Goal: Task Accomplishment & Management: Use online tool/utility

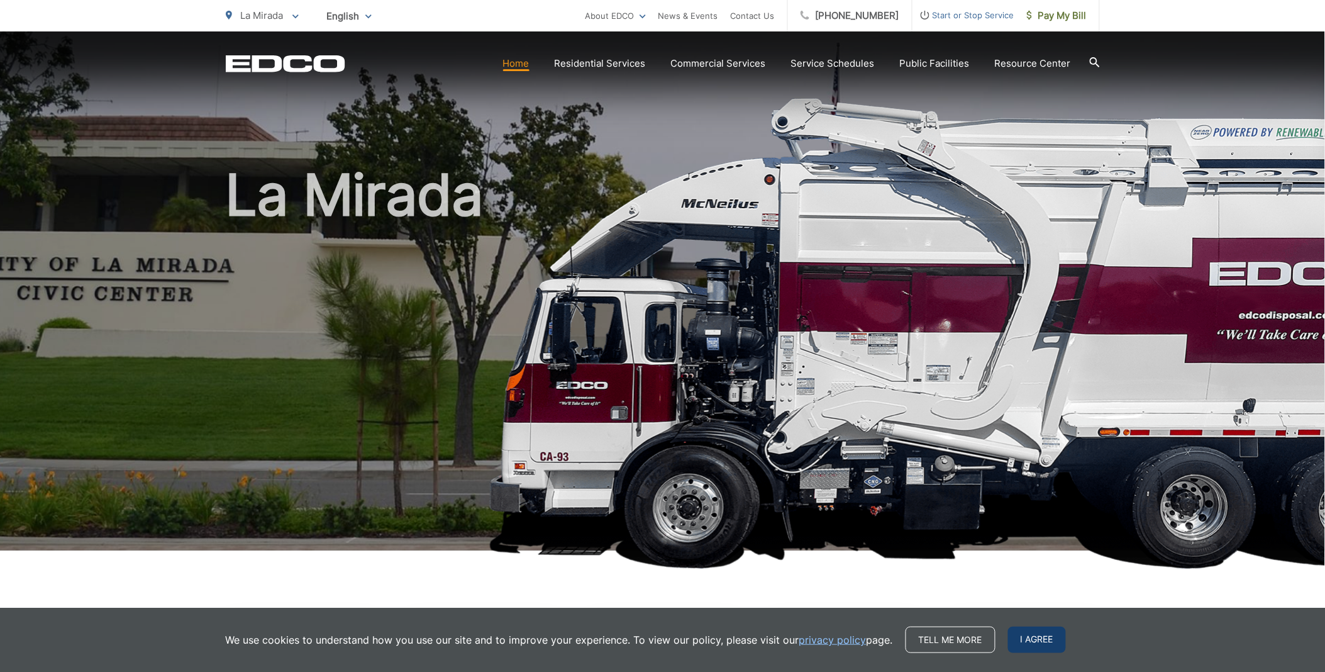
click at [1008, 643] on span "I agree" at bounding box center [1037, 639] width 58 height 26
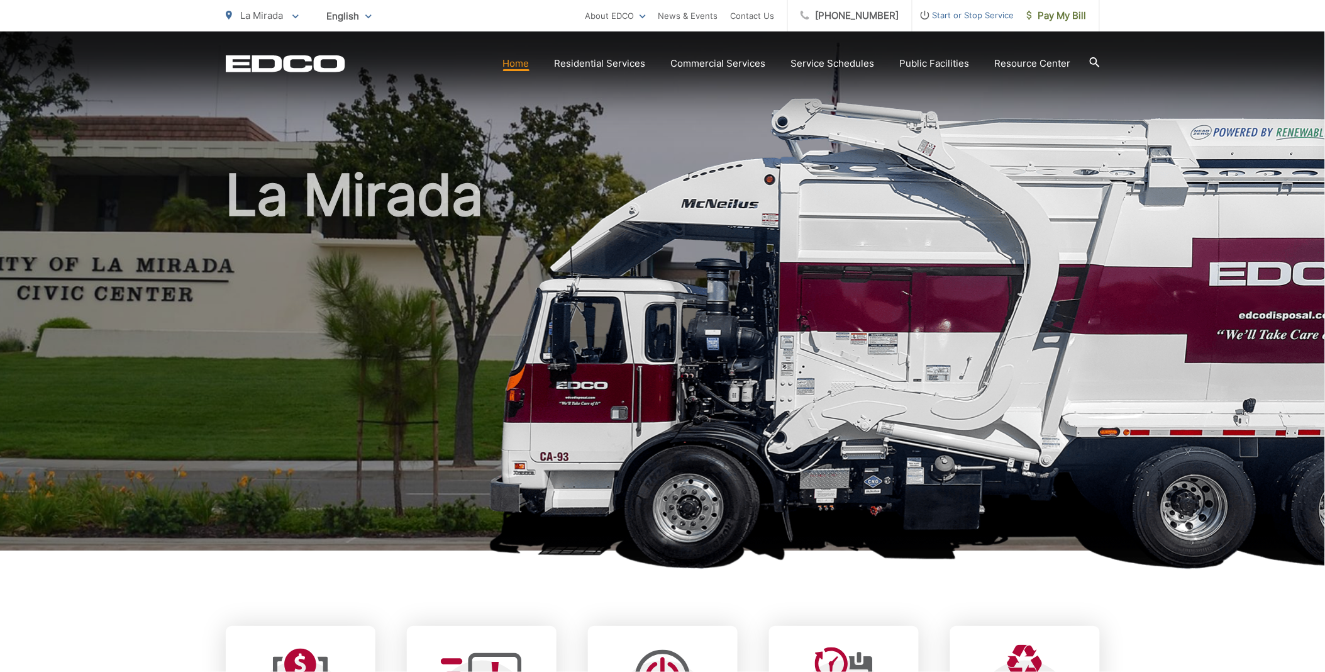
scroll to position [70, 0]
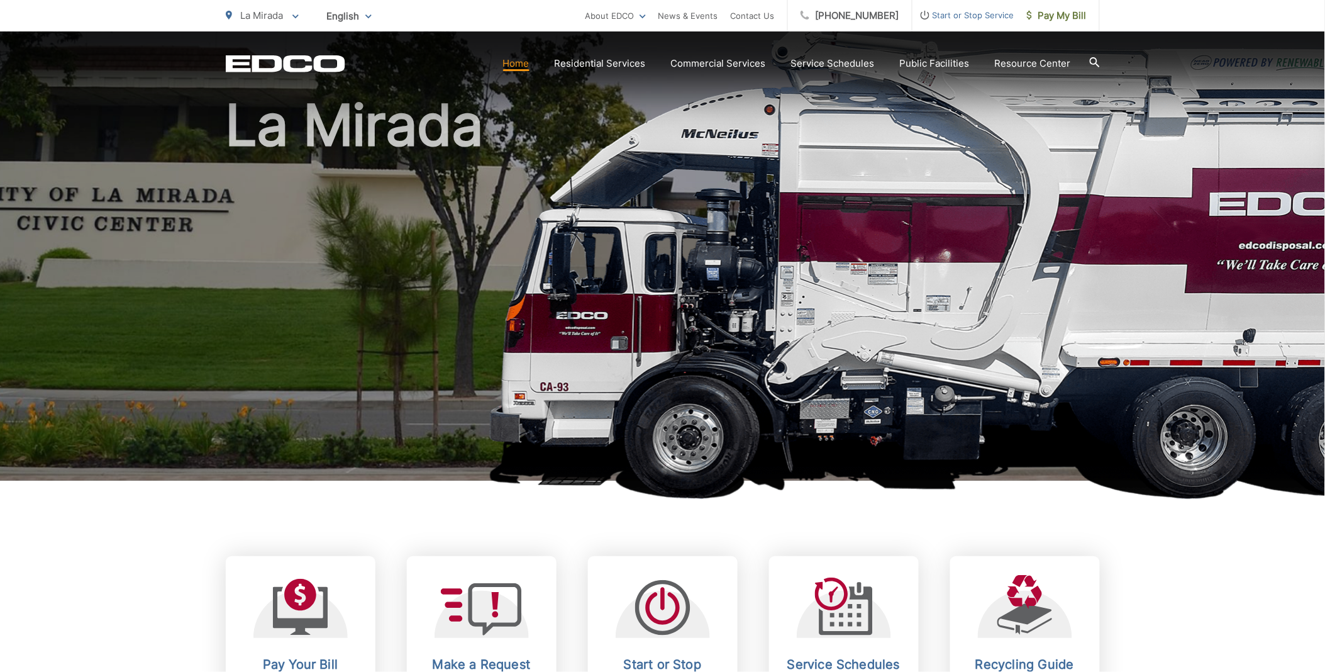
click at [1033, 529] on div "Pay Your Bill View, pay, and manage your bill online. Make a Request Send a ser…" at bounding box center [663, 614] width 874 height 268
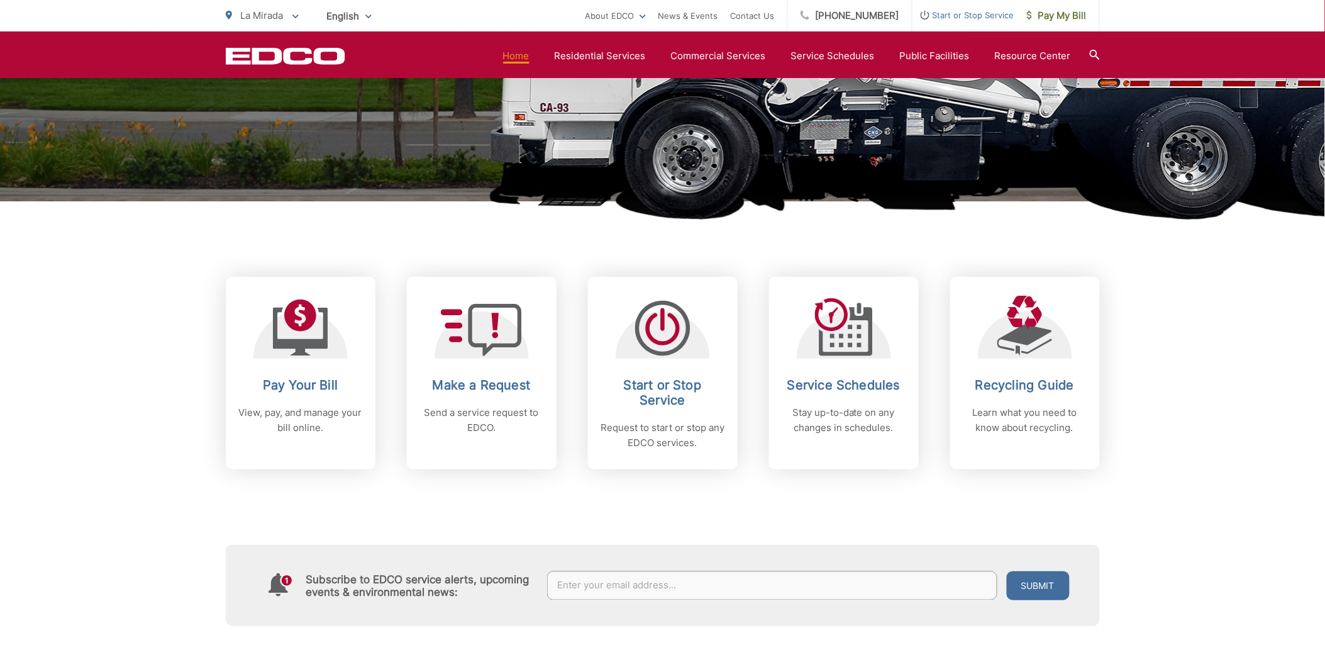
scroll to position [0, 0]
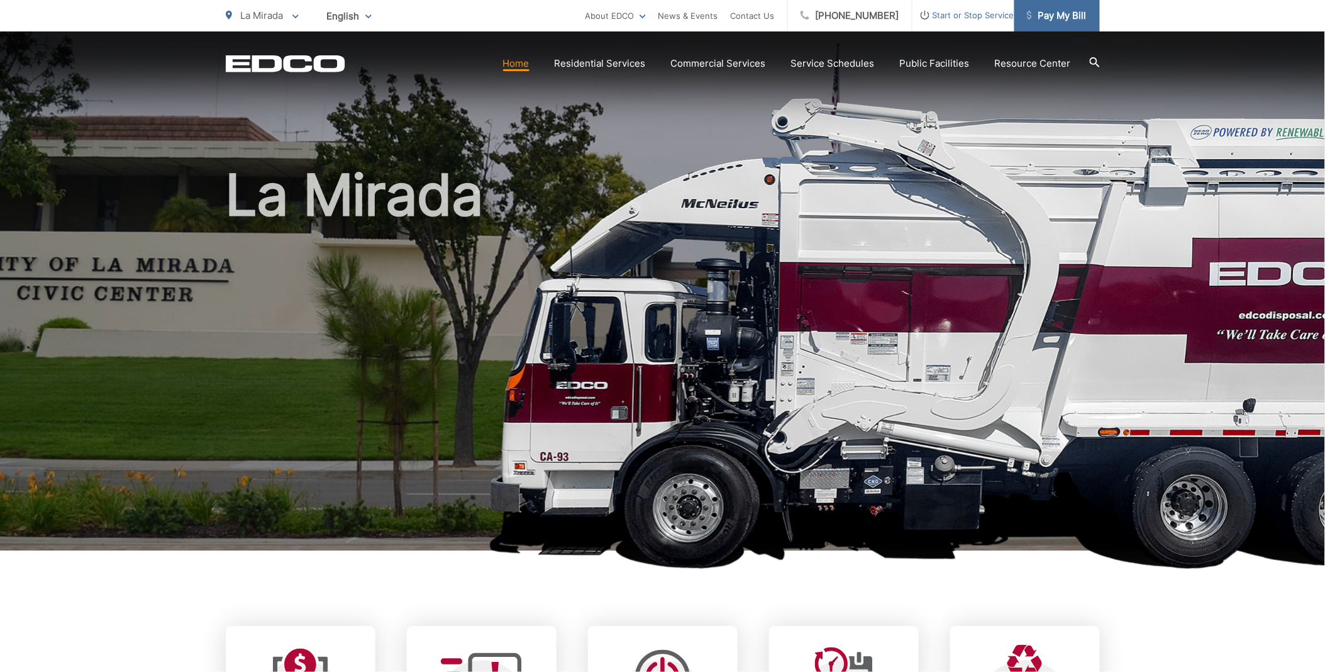
click at [1057, 19] on span "Pay My Bill" at bounding box center [1057, 15] width 60 height 15
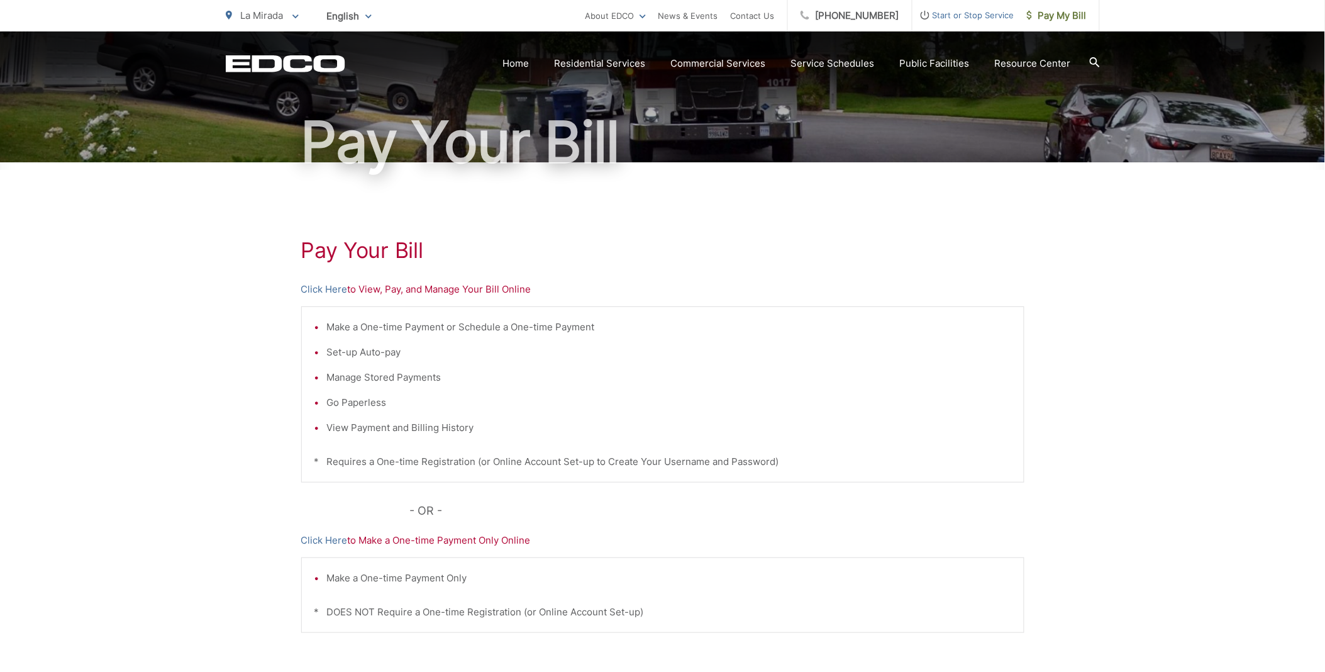
scroll to position [209, 0]
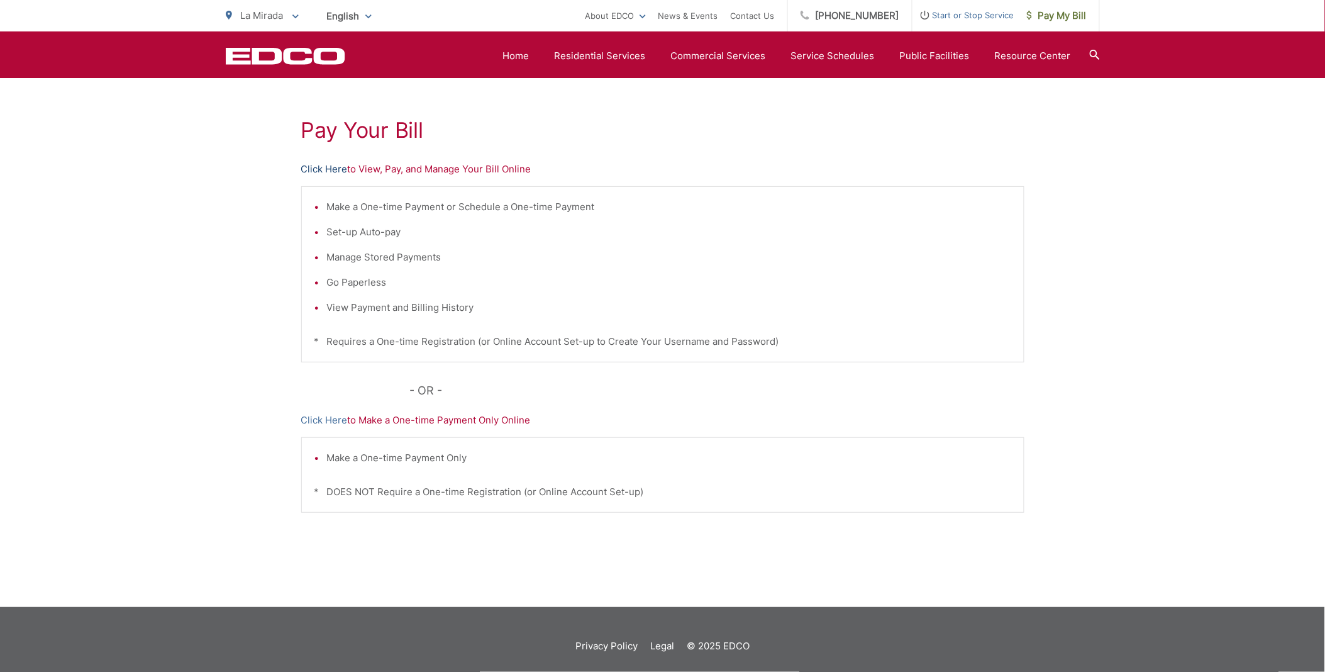
click at [328, 167] on link "Click Here" at bounding box center [324, 169] width 47 height 15
click at [324, 166] on link "Click Here" at bounding box center [324, 169] width 47 height 15
